Goal: Navigation & Orientation: Find specific page/section

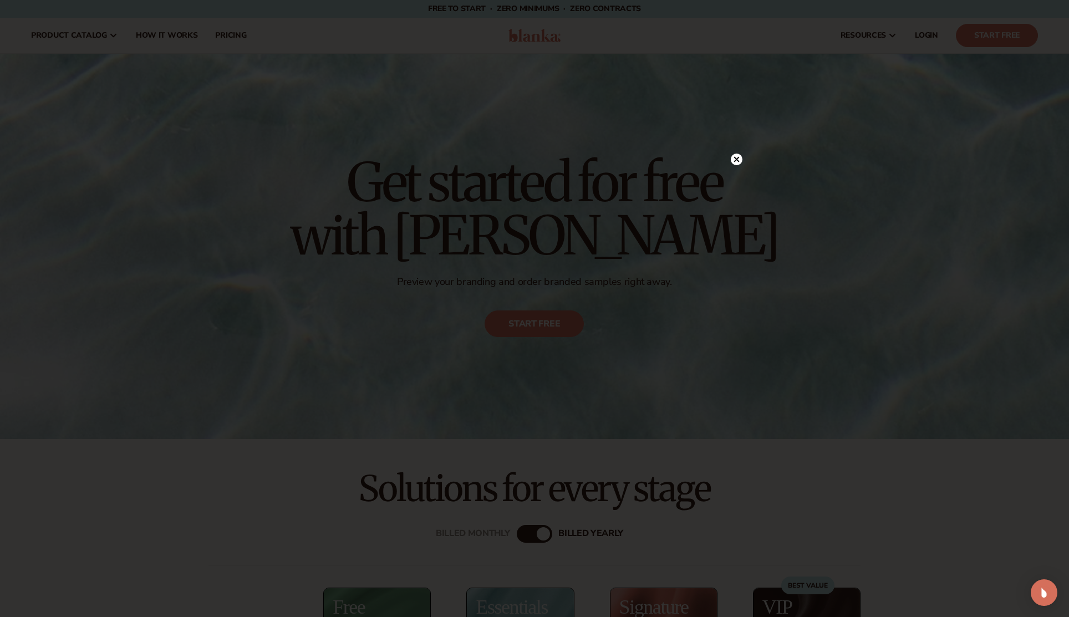
click at [160, 82] on div at bounding box center [534, 308] width 1069 height 617
click at [739, 185] on circle at bounding box center [737, 182] width 12 height 12
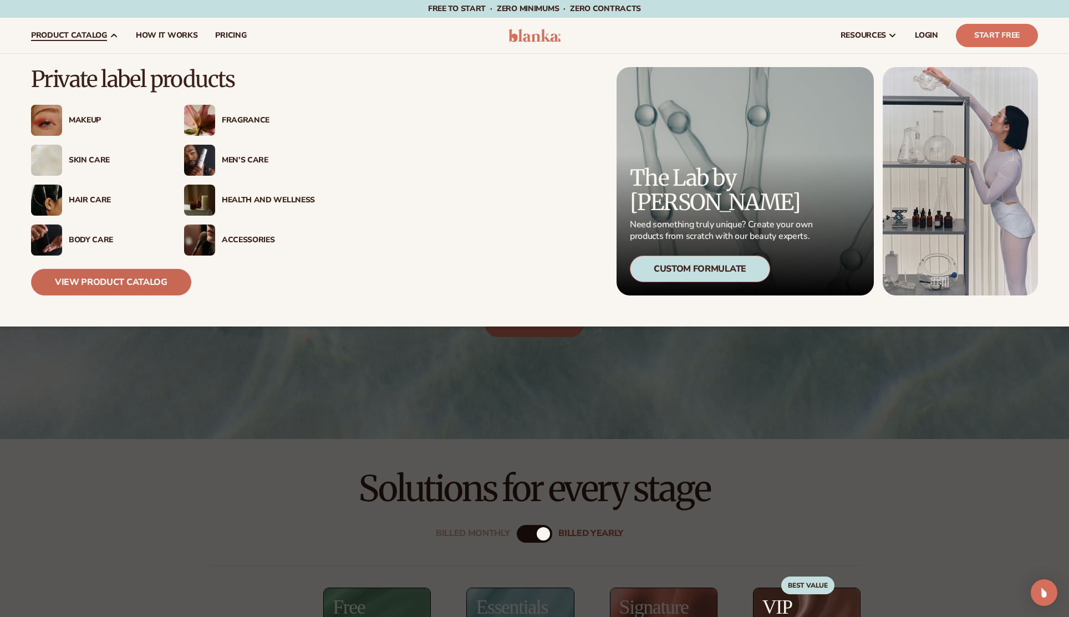
click at [134, 275] on link "View Product Catalog" at bounding box center [111, 282] width 160 height 27
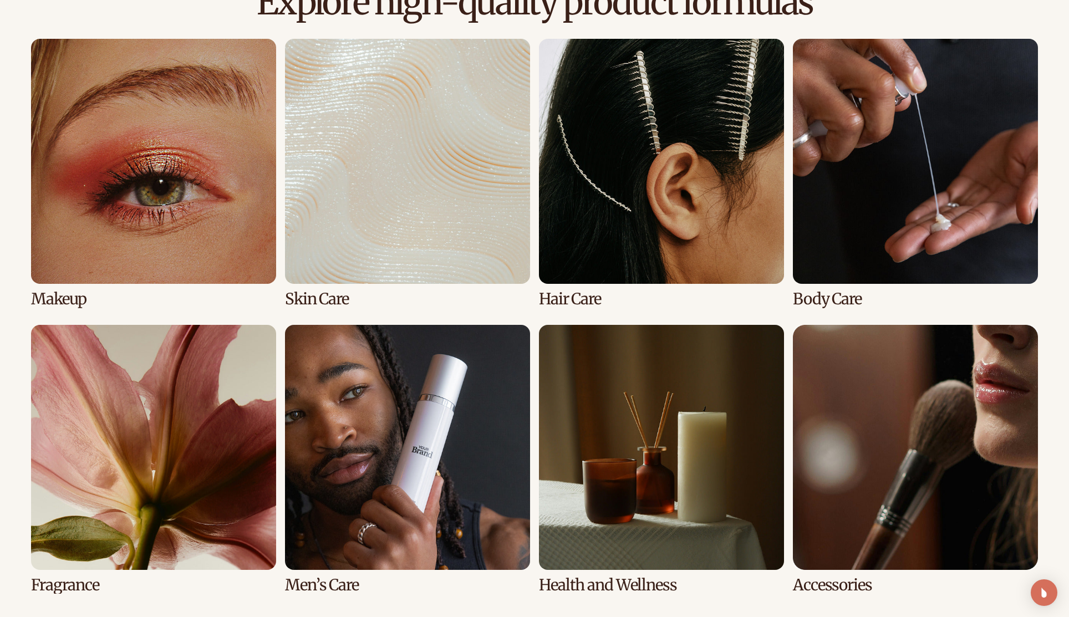
scroll to position [1194, 0]
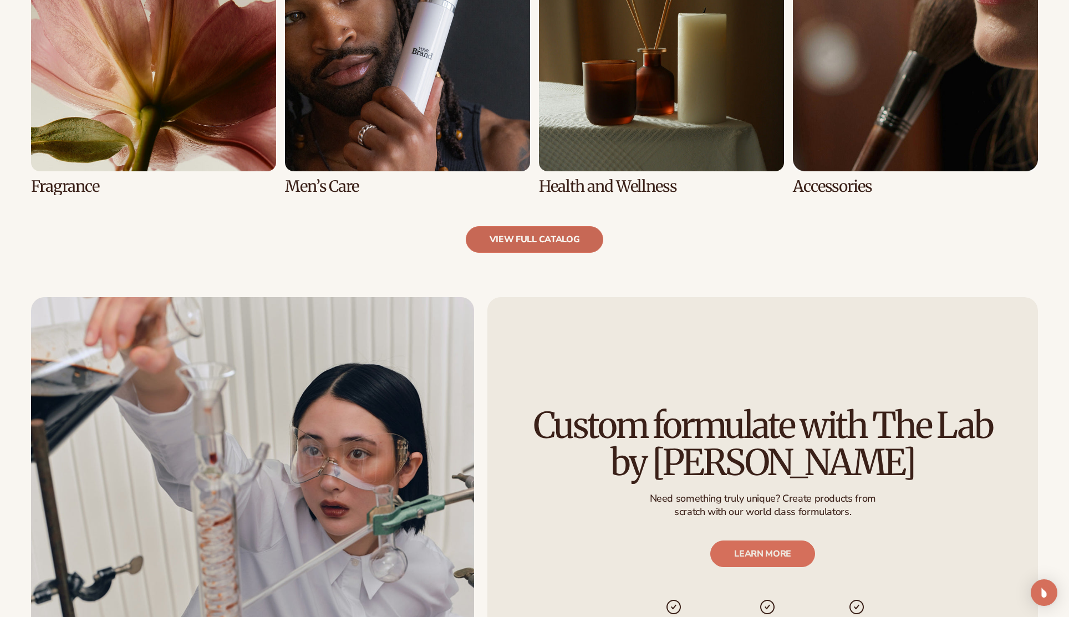
click at [539, 243] on link "view full catalog" at bounding box center [535, 239] width 138 height 27
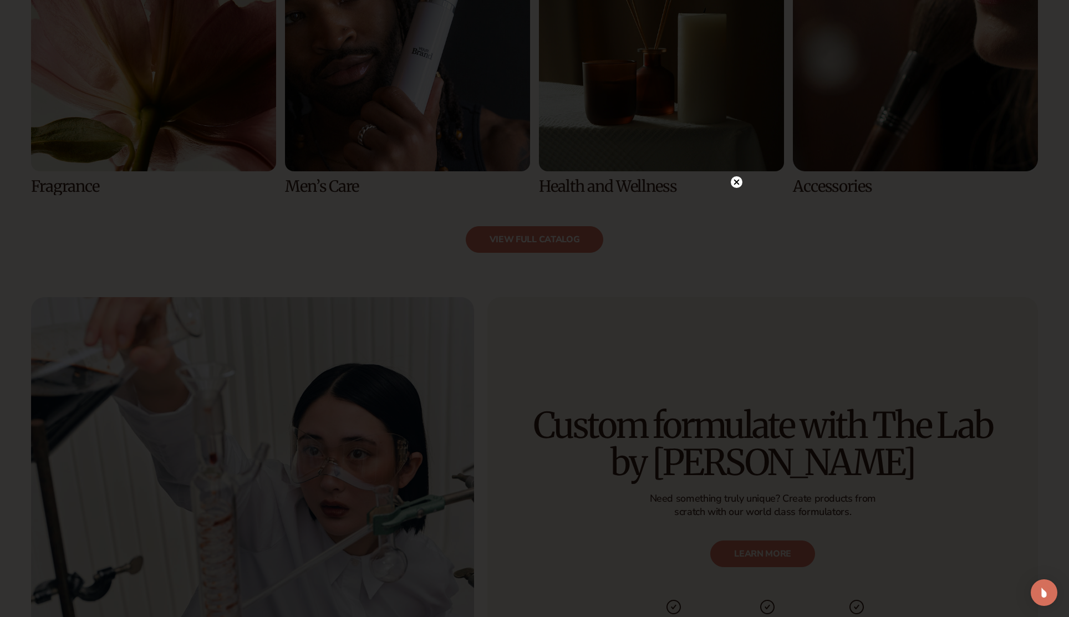
click at [746, 180] on div at bounding box center [534, 308] width 1069 height 617
click at [733, 178] on circle at bounding box center [737, 182] width 12 height 12
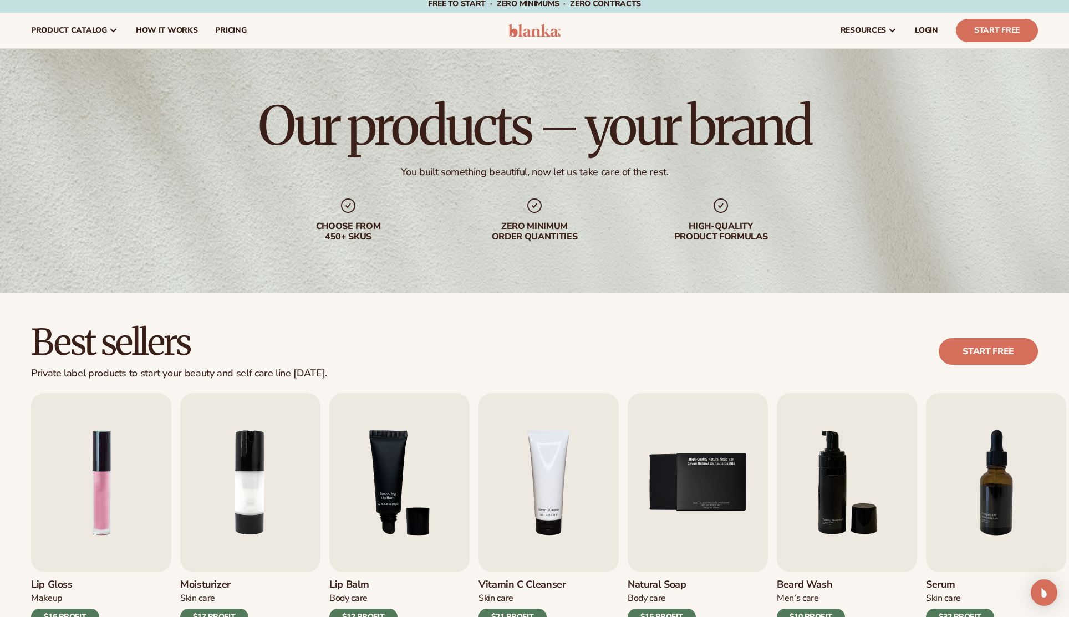
scroll to position [0, 0]
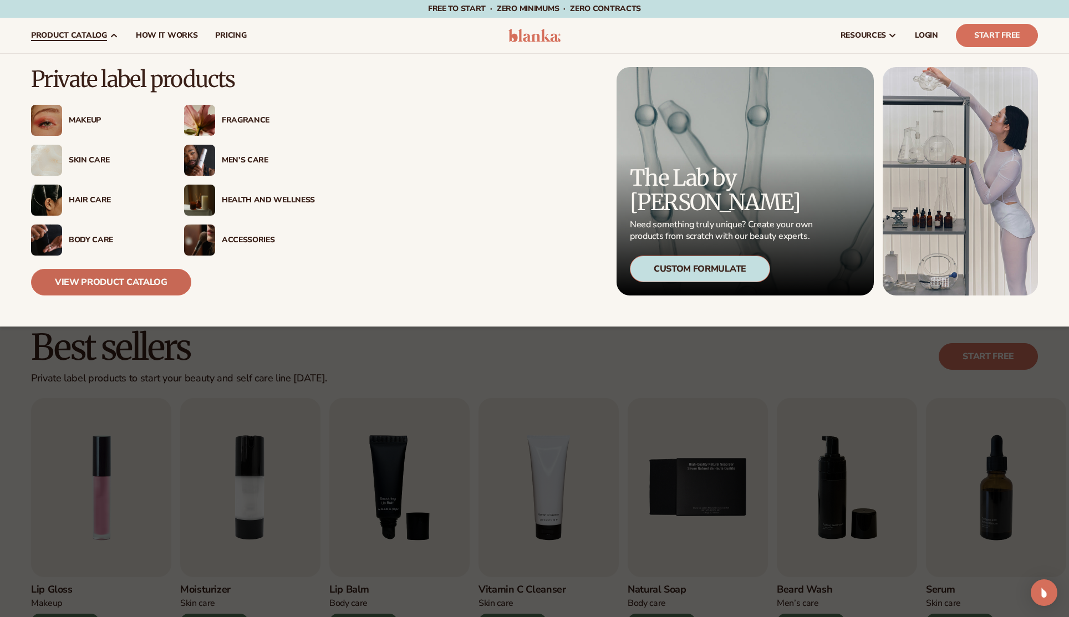
click at [159, 277] on link "View Product Catalog" at bounding box center [111, 282] width 160 height 27
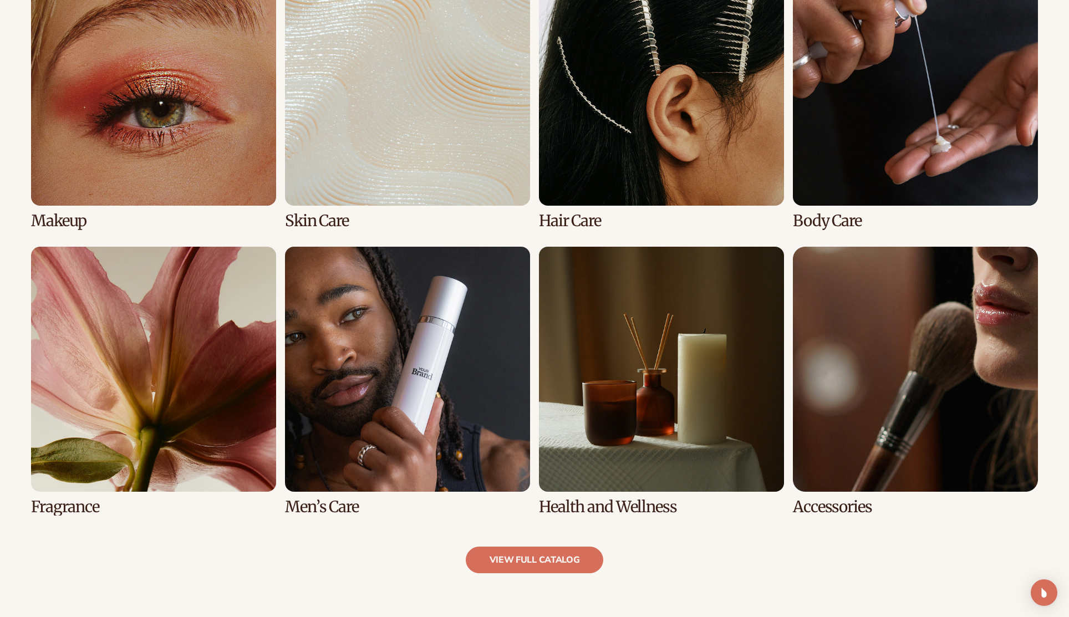
scroll to position [1141, 0]
